Goal: Information Seeking & Learning: Learn about a topic

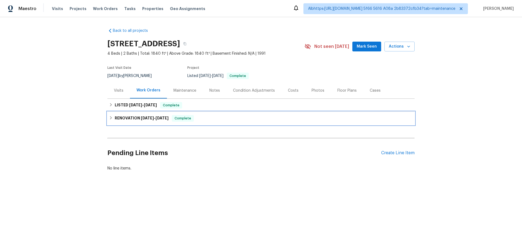
click at [127, 121] on h6 "RENOVATION 8/7/25 - 8/28/25" at bounding box center [142, 118] width 54 height 7
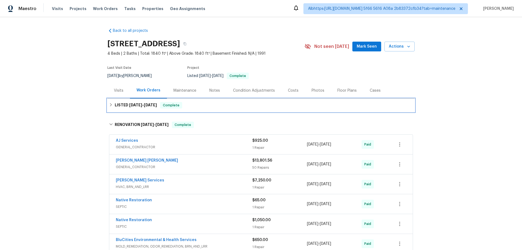
drag, startPoint x: 120, startPoint y: 106, endPoint x: 91, endPoint y: 114, distance: 29.9
click at [119, 106] on h6 "LISTED 9/17/25 - 9/19/25" at bounding box center [136, 105] width 42 height 7
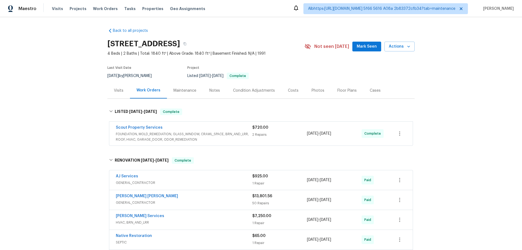
click at [60, 127] on div "Back to all projects 4039 Caney Creek Ln, Chapel Hill, TN 37034 4 Beds | 2 Bath…" at bounding box center [261, 133] width 522 height 233
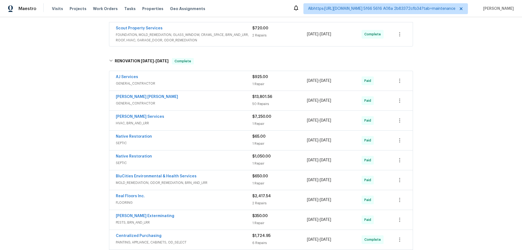
scroll to position [153, 0]
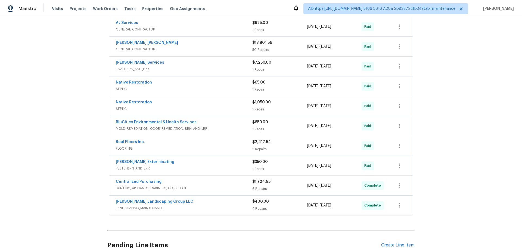
click at [73, 130] on div "Back to all projects 4039 Caney Creek Ln, Chapel Hill, TN 37034 4 Beds | 2 Bath…" at bounding box center [261, 133] width 522 height 233
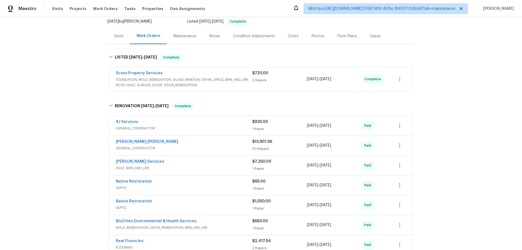
scroll to position [0, 0]
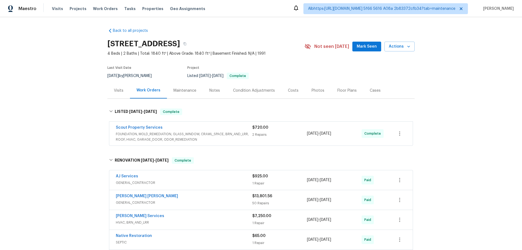
click at [48, 114] on div "Back to all projects 4039 Caney Creek Ln, Chapel Hill, TN 37034 4 Beds | 2 Bath…" at bounding box center [261, 133] width 522 height 233
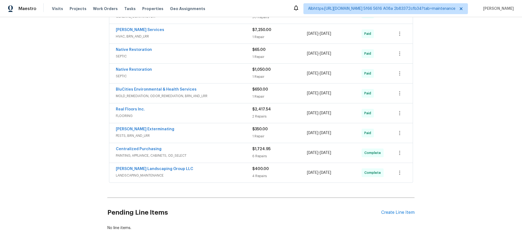
scroll to position [208, 0]
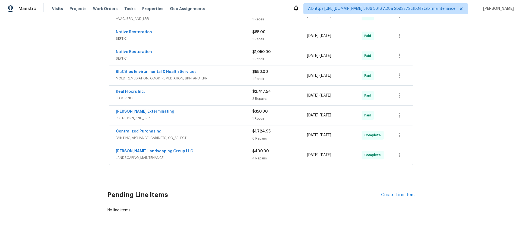
click at [90, 165] on div "Back to all projects 4039 Caney Creek Ln, Chapel Hill, TN 37034 4 Beds | 2 Bath…" at bounding box center [261, 133] width 522 height 233
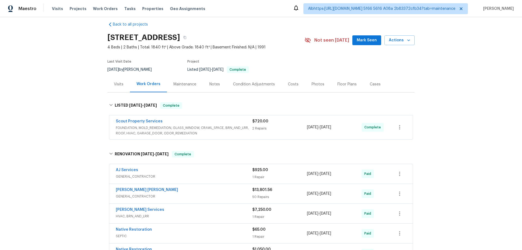
scroll to position [0, 0]
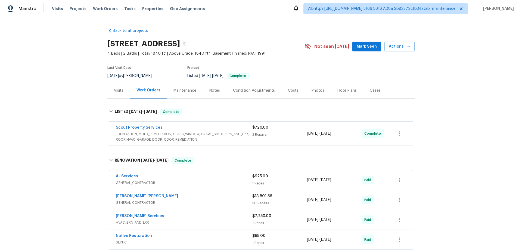
click at [94, 142] on div "Back to all projects 4039 Caney Creek Ln, Chapel Hill, TN 37034 4 Beds | 2 Bath…" at bounding box center [261, 133] width 522 height 233
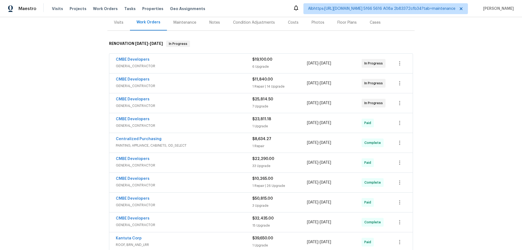
scroll to position [109, 0]
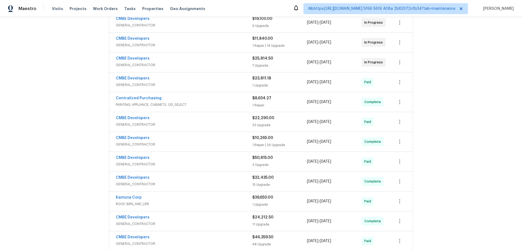
click at [74, 134] on div "Back to all projects 20411 NW 4th St, Pembroke Pines, FL 33029 4 Beds | 4 Baths…" at bounding box center [261, 133] width 522 height 233
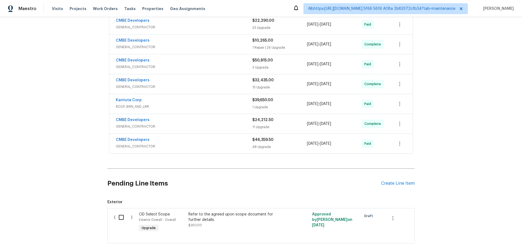
scroll to position [213, 0]
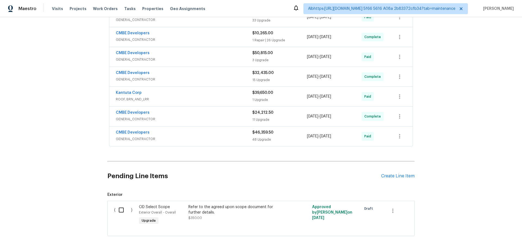
click at [65, 84] on div "Back to all projects 20411 NW 4th St, Pembroke Pines, FL 33029 4 Beds | 4 Baths…" at bounding box center [261, 133] width 522 height 233
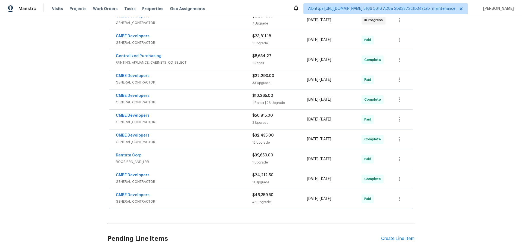
scroll to position [23, 0]
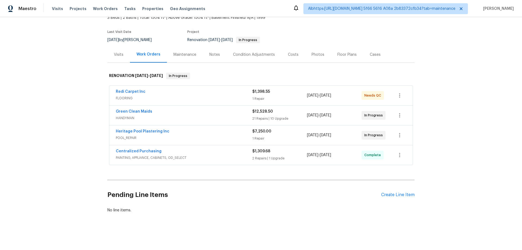
scroll to position [40, 0]
click at [78, 143] on div "Back to all projects 2753 Saigon Dr, Henderson, NV 89052 3 Beds | 2 Baths | Tot…" at bounding box center [261, 133] width 522 height 233
click at [63, 135] on div "Back to all projects 2753 Saigon Dr, Henderson, NV 89052 3 Beds | 2 Baths | Tot…" at bounding box center [261, 133] width 522 height 233
click at [449, 148] on div "Back to all projects 2753 Saigon Dr, Henderson, NV 89052 3 Beds | 2 Baths | Tot…" at bounding box center [261, 133] width 522 height 233
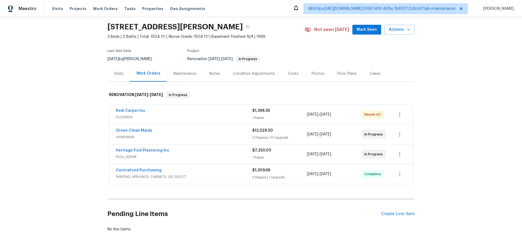
scroll to position [0, 0]
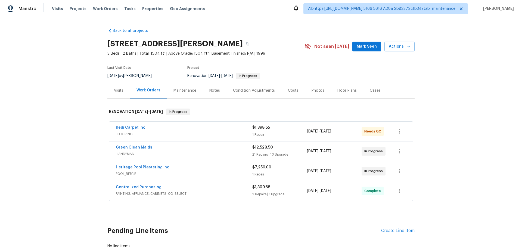
click at [98, 161] on div "Back to all projects 2753 Saigon Dr, Henderson, NV 89052 3 Beds | 2 Baths | Tot…" at bounding box center [261, 133] width 522 height 233
drag, startPoint x: 56, startPoint y: 116, endPoint x: 93, endPoint y: 9, distance: 113.5
click at [57, 113] on div "Back to all projects 2753 Saigon Dr, Henderson, NV 89052 3 Beds | 2 Baths | Tot…" at bounding box center [261, 133] width 522 height 233
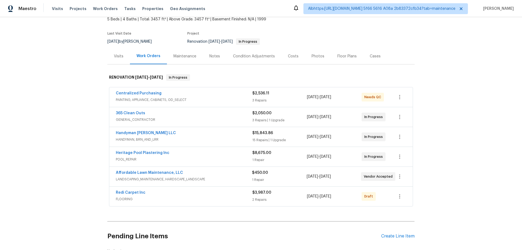
scroll to position [80, 0]
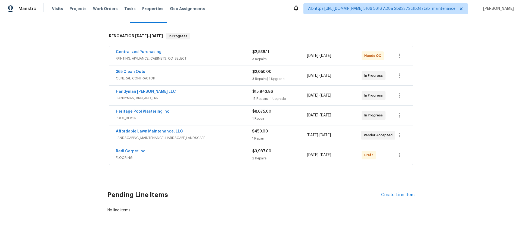
click at [86, 130] on div "Back to all projects 6929 Cedar Basin Ave, Las Vegas, NV 89142 5 Beds | 4 Baths…" at bounding box center [261, 133] width 522 height 233
click at [73, 108] on div "Back to all projects 6929 Cedar Basin Ave, Las Vegas, NV 89142 5 Beds | 4 Baths…" at bounding box center [261, 133] width 522 height 233
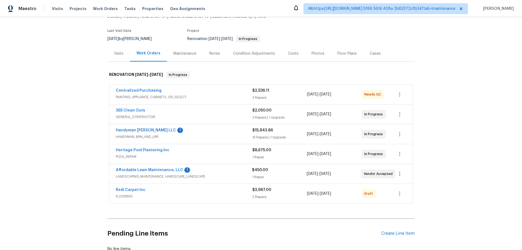
scroll to position [0, 0]
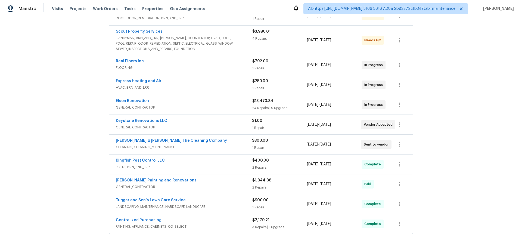
scroll to position [163, 0]
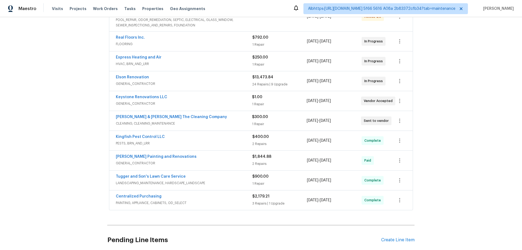
click at [66, 135] on div "Back to all projects [STREET_ADDRESS] 3 Beds | 2 Baths | Total: 1372 ft² | Abov…" at bounding box center [261, 133] width 522 height 233
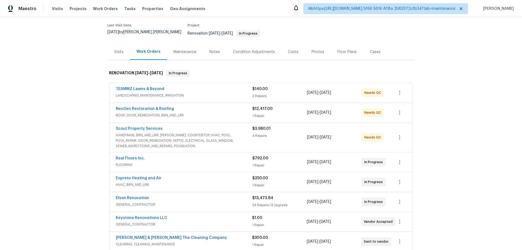
click at [67, 143] on div "Back to all projects [STREET_ADDRESS] 3 Beds | 2 Baths | Total: 1372 ft² | Abov…" at bounding box center [261, 133] width 522 height 233
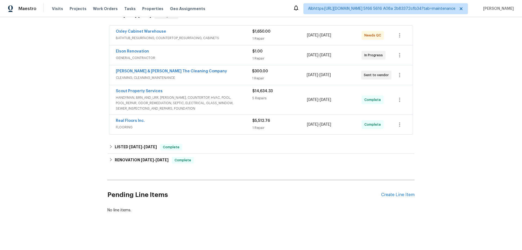
scroll to position [100, 0]
click at [78, 138] on div "Back to all projects 5301 Oak Trail Ln, Jacksonville, FL 32209 3 Beds | 2 Baths…" at bounding box center [261, 133] width 522 height 233
drag, startPoint x: 107, startPoint y: 161, endPoint x: 123, endPoint y: 154, distance: 18.0
click at [107, 161] on div "RENOVATION 1/21/25 - 1/29/25 Complete" at bounding box center [260, 160] width 307 height 13
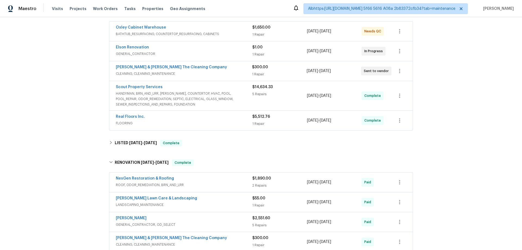
click at [125, 151] on div "Back to all projects 5301 Oak Trail Ln, Jacksonville, FL 32209 3 Beds | 2 Baths…" at bounding box center [260, 114] width 307 height 380
click at [82, 151] on div "Back to all projects 5301 Oak Trail Ln, Jacksonville, FL 32209 3 Beds | 2 Baths…" at bounding box center [261, 133] width 522 height 233
click at [124, 142] on h6 "LISTED 7/10/25 - 7/16/25" at bounding box center [136, 143] width 42 height 7
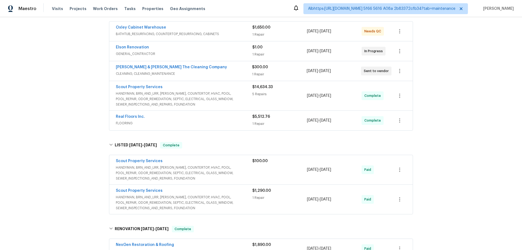
click at [55, 142] on div "Back to all projects 5301 Oak Trail Ln, Jacksonville, FL 32209 3 Beds | 2 Baths…" at bounding box center [261, 133] width 522 height 233
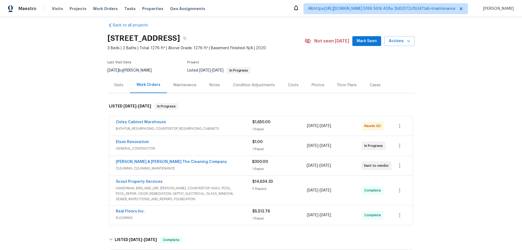
scroll to position [0, 0]
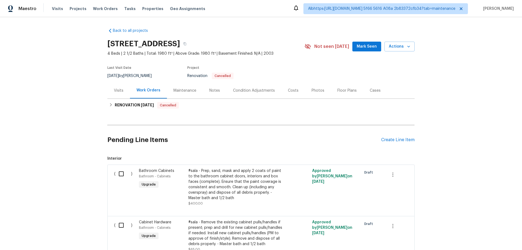
click at [79, 164] on div "Back to all projects [STREET_ADDRESS] 4 Beds | 2 1/2 Baths | Total: 1980 ft² | …" at bounding box center [261, 133] width 522 height 233
click at [121, 105] on h6 "RENOVATION [DATE]" at bounding box center [134, 105] width 39 height 7
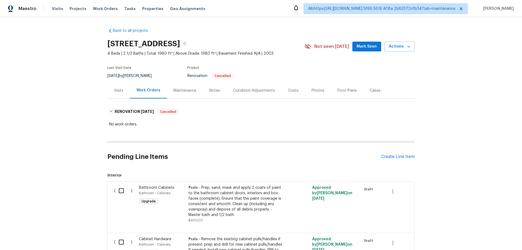
click at [44, 119] on div "Back to all projects [STREET_ADDRESS] 4 Beds | 2 1/2 Baths | Total: 1980 ft² | …" at bounding box center [261, 133] width 522 height 233
click at [67, 134] on div "Back to all projects 3644 Whistlewood Ln, Indianapolis, IN 46239 4 Beds | 2 1/2…" at bounding box center [261, 133] width 522 height 233
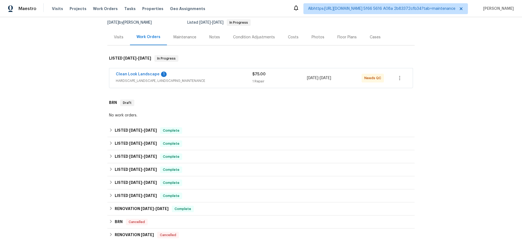
scroll to position [132, 0]
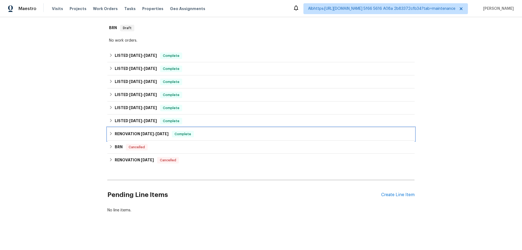
click at [131, 131] on h6 "RENOVATION [DATE] - [DATE]" at bounding box center [142, 134] width 54 height 7
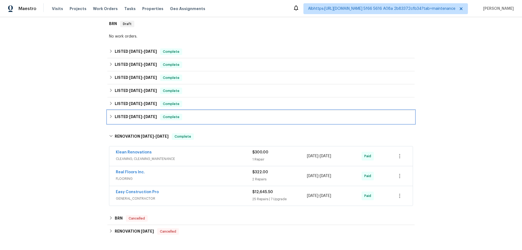
click at [130, 114] on h6 "LISTED 3/11/25 - 3/14/25" at bounding box center [136, 117] width 42 height 7
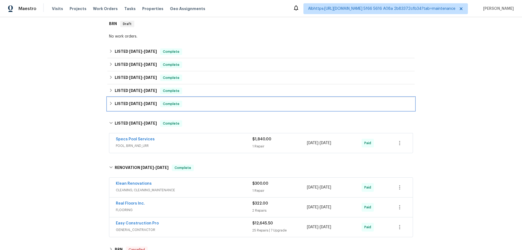
click at [128, 100] on div "LISTED 4/15/25 - 4/19/25 Complete" at bounding box center [260, 103] width 307 height 13
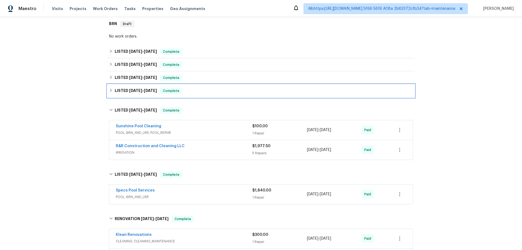
click at [128, 85] on div "LISTED 6/26/25 - 6/30/25 Complete" at bounding box center [260, 90] width 307 height 13
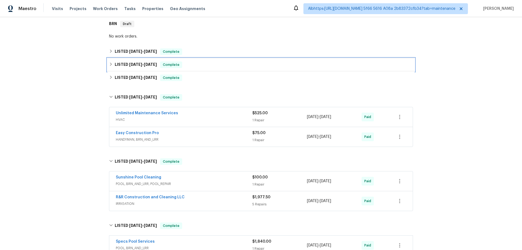
drag, startPoint x: 131, startPoint y: 69, endPoint x: 132, endPoint y: 67, distance: 3.0
click at [131, 69] on div "LISTED 8/4/25 - 8/15/25 Complete" at bounding box center [260, 64] width 307 height 13
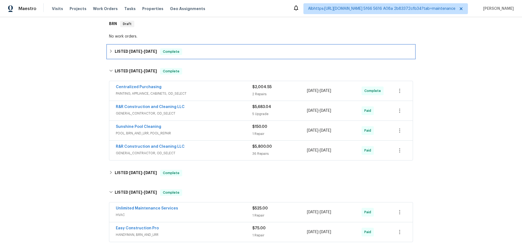
drag, startPoint x: 133, startPoint y: 53, endPoint x: 128, endPoint y: 67, distance: 15.0
click at [133, 52] on h6 "LISTED 9/11/25 - 9/12/25" at bounding box center [136, 51] width 42 height 7
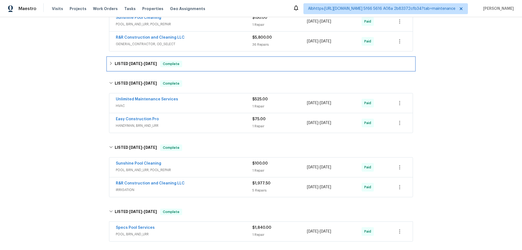
click at [138, 67] on div "LISTED 7/7/25 - 7/21/25 Complete" at bounding box center [260, 63] width 307 height 13
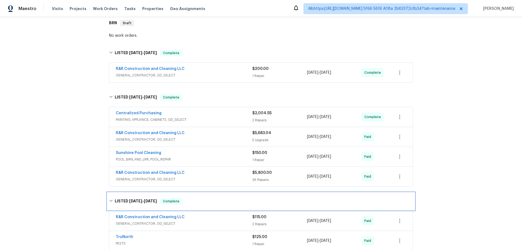
scroll to position [48, 0]
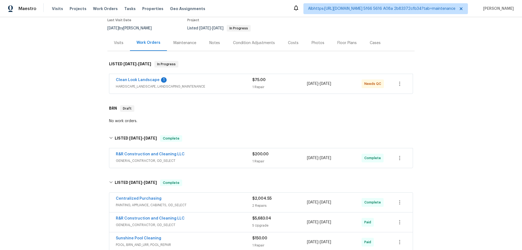
drag, startPoint x: 62, startPoint y: 110, endPoint x: 67, endPoint y: 130, distance: 20.2
click at [62, 111] on div "Back to all projects 148 Harwood Cir, Kissimmee, FL 34744 3 Beds | 2 1/2 Baths …" at bounding box center [261, 133] width 522 height 233
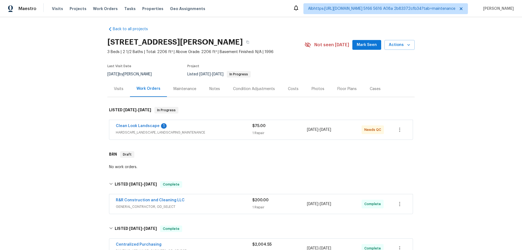
scroll to position [0, 0]
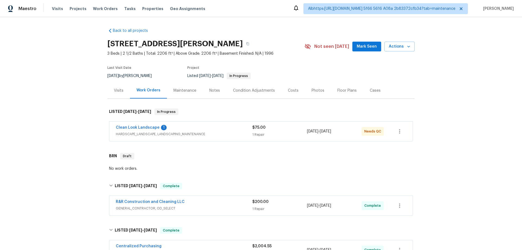
click at [64, 118] on div "Back to all projects 148 Harwood Cir, Kissimmee, FL 34744 3 Beds | 2 1/2 Baths …" at bounding box center [261, 133] width 522 height 233
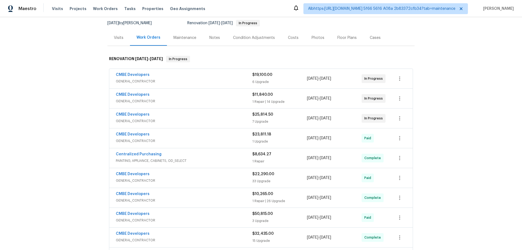
scroll to position [163, 0]
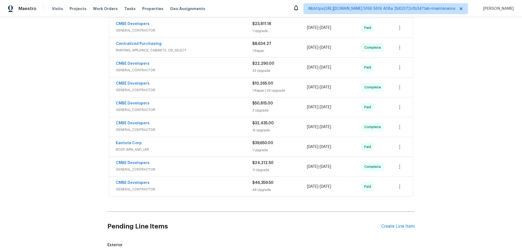
click at [62, 139] on div "Back to all projects 20411 NW 4th St, Pembroke Pines, FL 33029 4 Beds | 4 Baths…" at bounding box center [261, 133] width 522 height 233
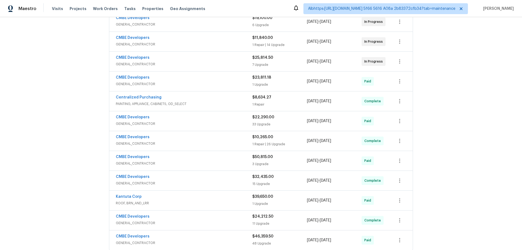
scroll to position [0, 0]
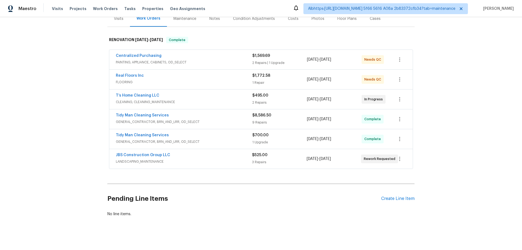
scroll to position [80, 0]
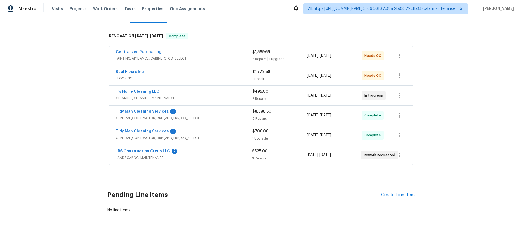
click at [70, 142] on div "Back to all projects [STREET_ADDRESS] 4 Beds | 2 1/2 Baths | Total: 2230 ft² | …" at bounding box center [261, 133] width 522 height 233
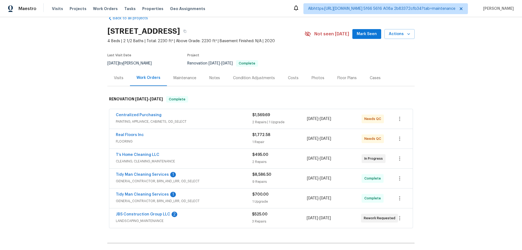
scroll to position [0, 0]
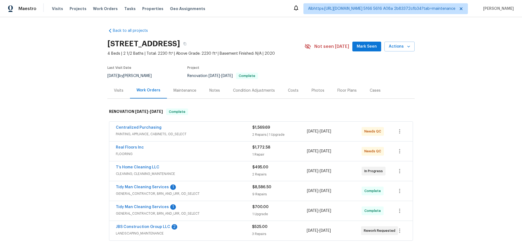
click at [58, 65] on div "Back to all projects [STREET_ADDRESS] 4 Beds | 2 1/2 Baths | Total: 2230 ft² | …" at bounding box center [261, 133] width 522 height 233
